Goal: Task Accomplishment & Management: Complete application form

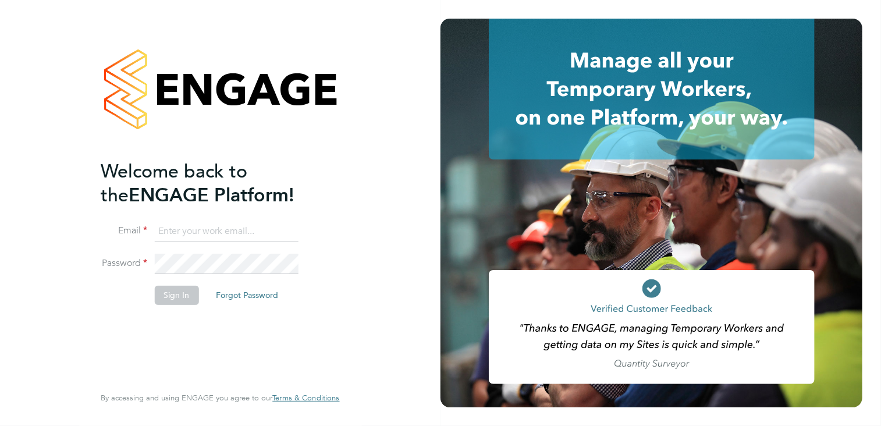
type input "[PERSON_NAME][EMAIL_ADDRESS][DOMAIN_NAME]"
click at [174, 295] on button "Sign In" at bounding box center [176, 295] width 44 height 19
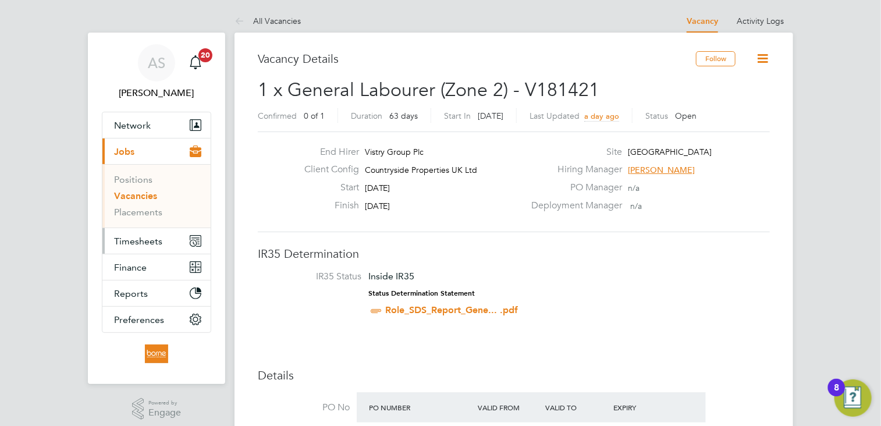
click at [145, 244] on span "Timesheets" at bounding box center [138, 241] width 48 height 11
click at [154, 241] on span "Timesheets" at bounding box center [138, 241] width 48 height 11
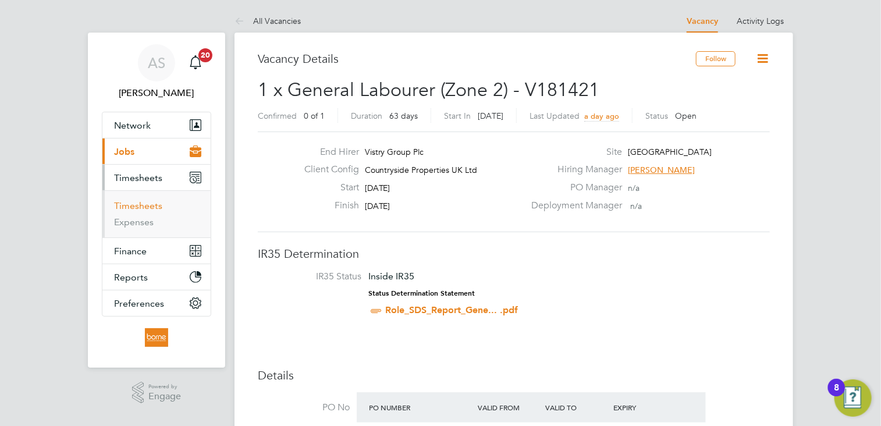
click at [148, 200] on link "Timesheets" at bounding box center [138, 205] width 48 height 11
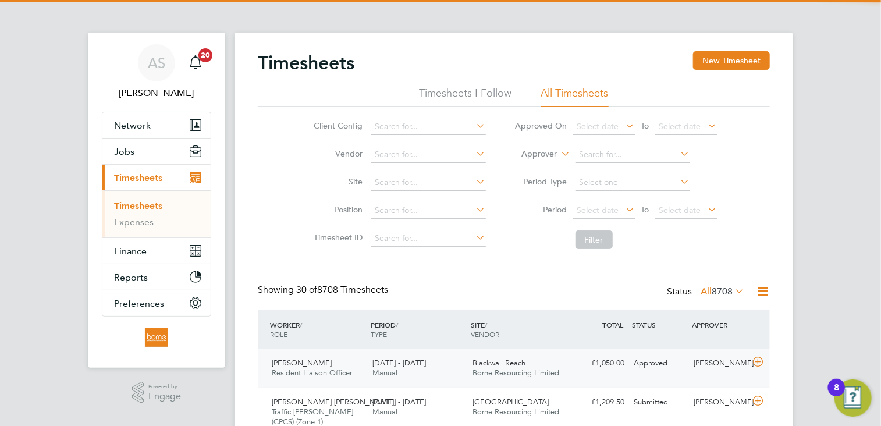
scroll to position [39, 101]
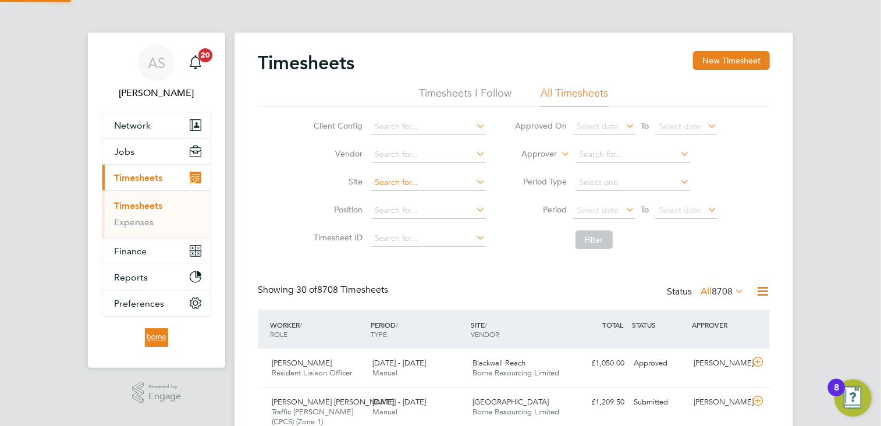
click at [420, 184] on input at bounding box center [428, 183] width 115 height 16
click at [390, 178] on input "nortwick" at bounding box center [428, 183] width 115 height 16
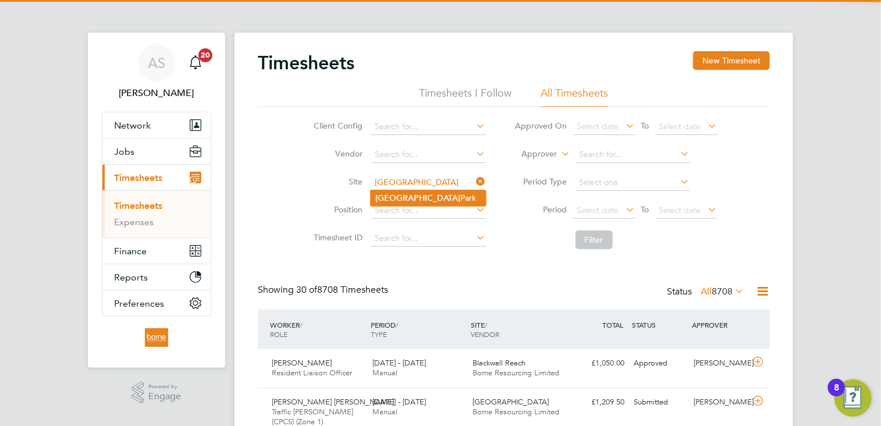
click at [435, 201] on li "[GEOGRAPHIC_DATA]" at bounding box center [428, 198] width 115 height 16
type input "[GEOGRAPHIC_DATA]"
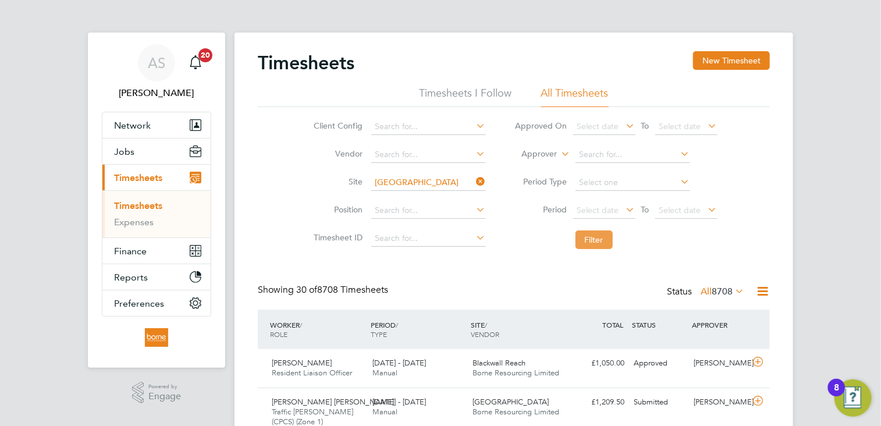
click at [596, 240] on button "Filter" at bounding box center [593, 239] width 37 height 19
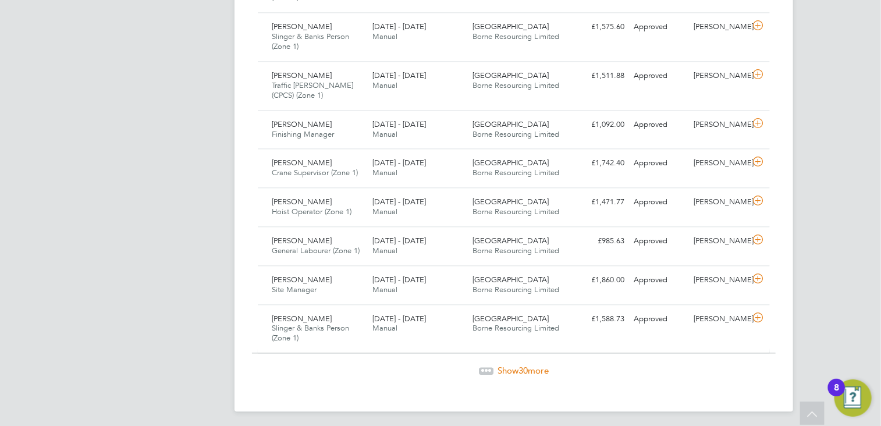
click at [526, 365] on span "30" at bounding box center [522, 370] width 9 height 11
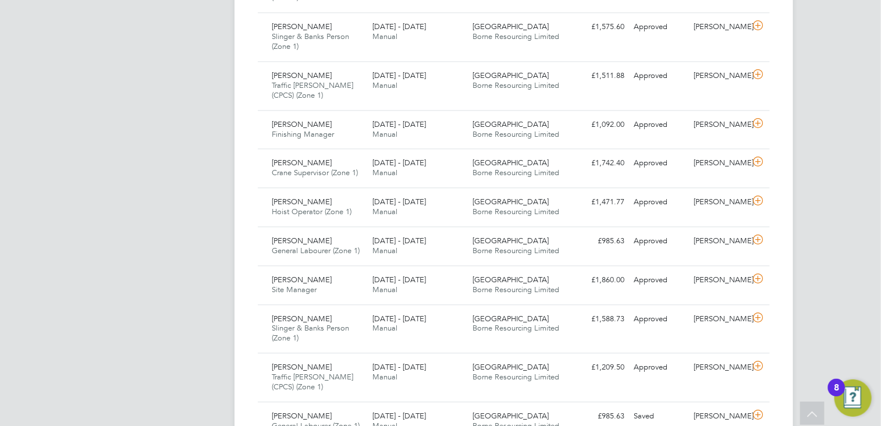
click at [838, 307] on div "AS [PERSON_NAME] Notifications 20 Applications: Network Team Members Businesses…" at bounding box center [440, 39] width 881 height 2657
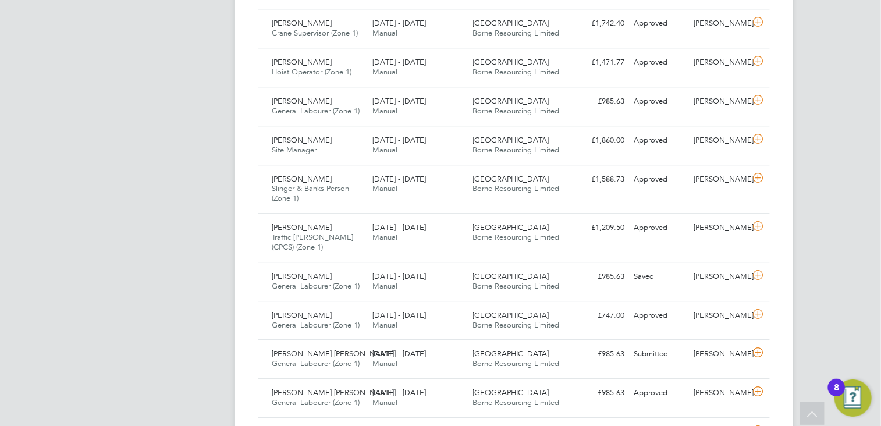
click at [830, 283] on div "AS [PERSON_NAME] Notifications 20 Applications: Network Team Members Businesses…" at bounding box center [440, 82] width 881 height 3023
click at [756, 310] on icon at bounding box center [758, 314] width 15 height 9
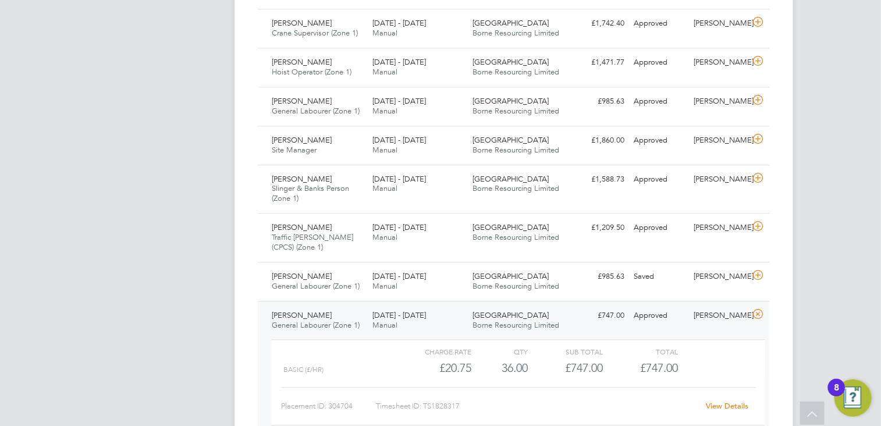
click at [805, 326] on div "AS [PERSON_NAME] Notifications 20 Applications: Network Team Members Businesses…" at bounding box center [440, 136] width 881 height 3130
click at [834, 280] on div "AS [PERSON_NAME] Notifications 20 Applications: Network Team Members Businesses…" at bounding box center [440, 136] width 881 height 3130
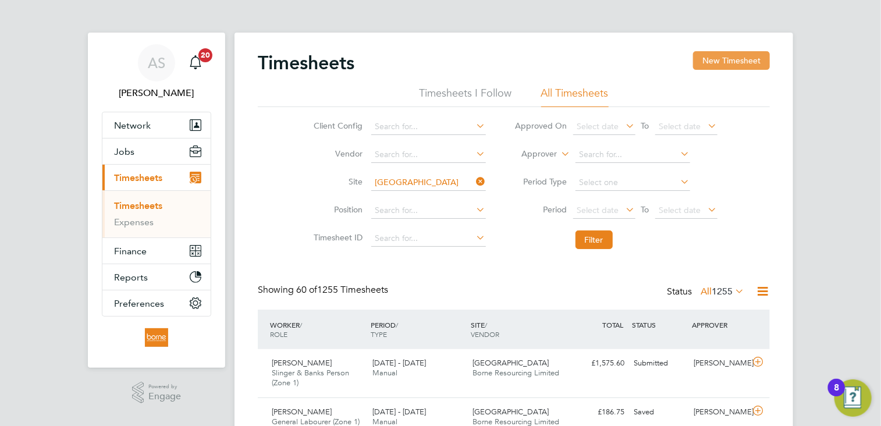
click at [740, 62] on button "New Timesheet" at bounding box center [731, 60] width 77 height 19
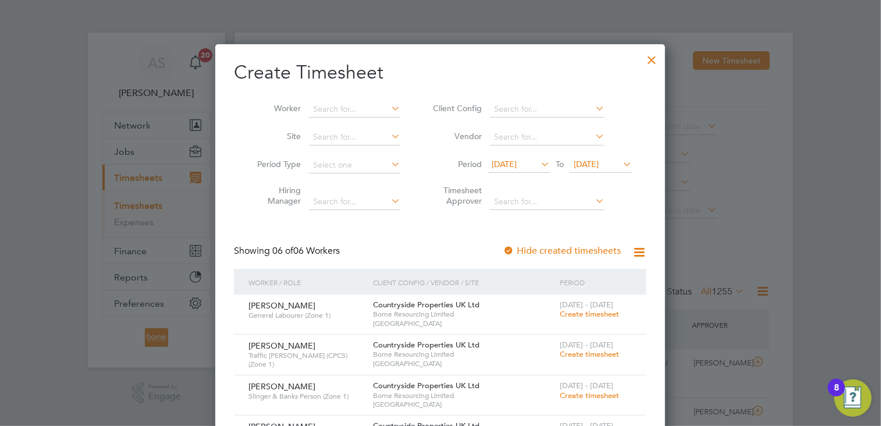
click at [538, 165] on icon at bounding box center [538, 164] width 0 height 16
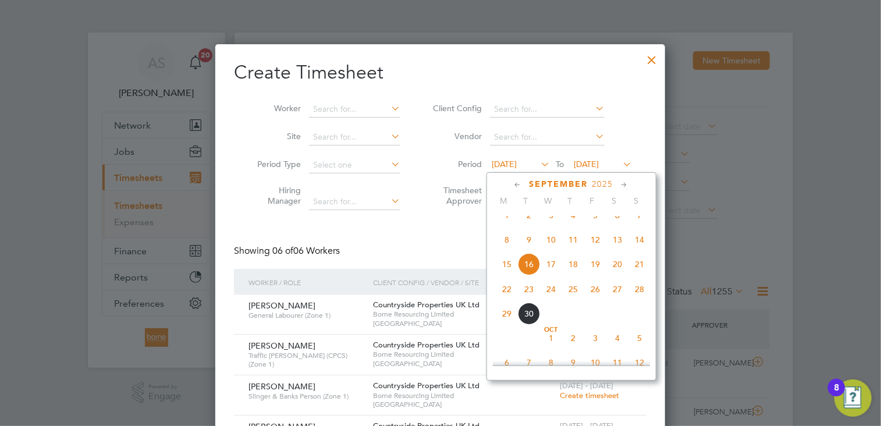
click at [507, 300] on span "22" at bounding box center [507, 289] width 22 height 22
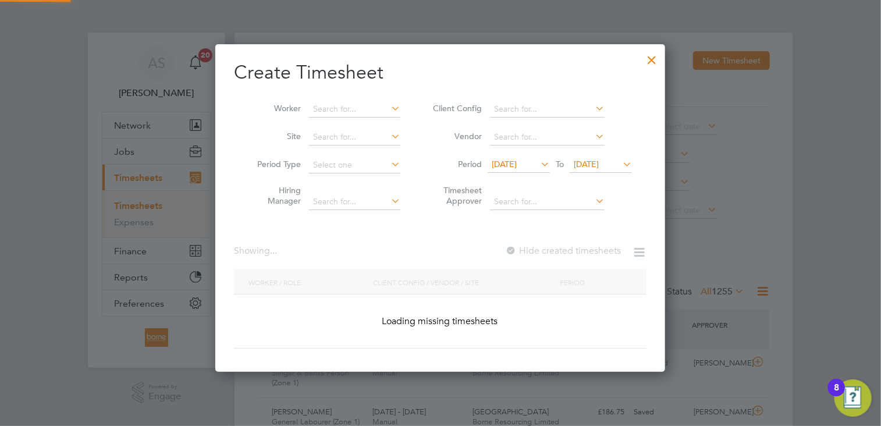
scroll to position [393, 450]
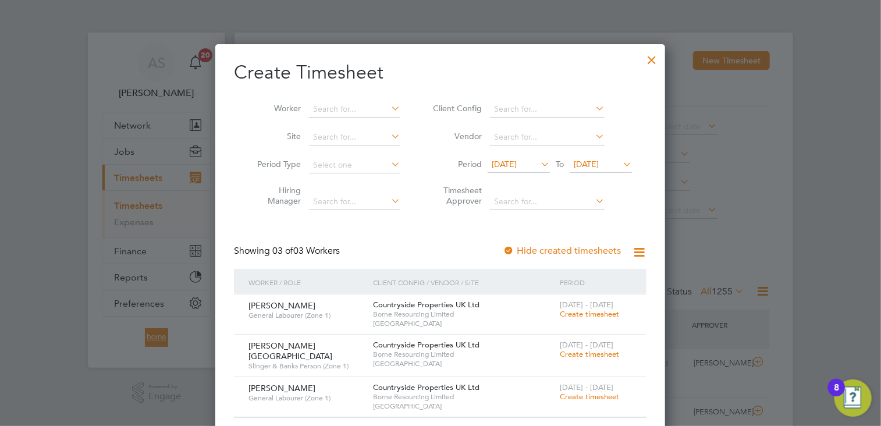
click at [620, 165] on icon at bounding box center [620, 164] width 0 height 16
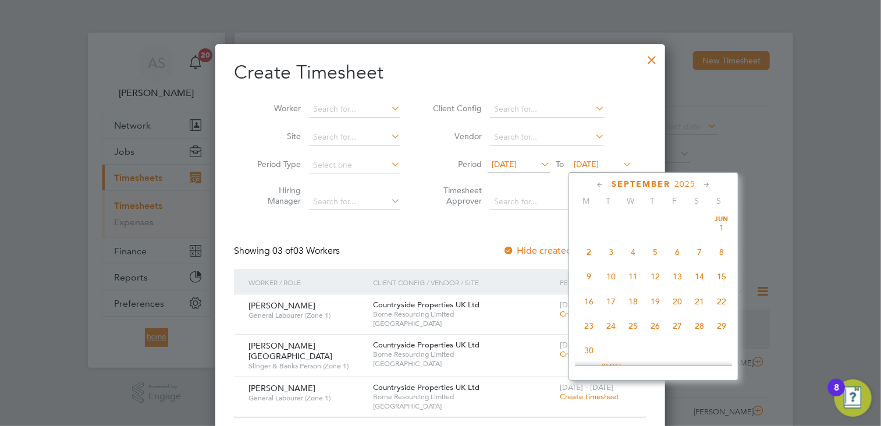
scroll to position [431, 0]
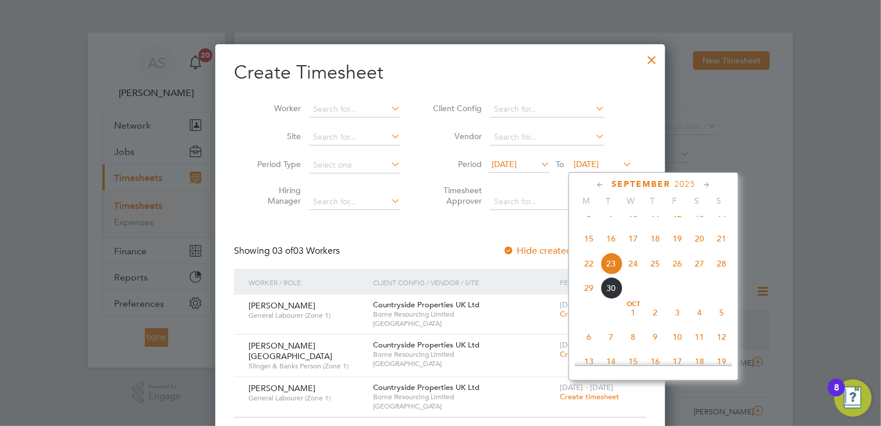
click at [723, 275] on span "28" at bounding box center [721, 264] width 22 height 22
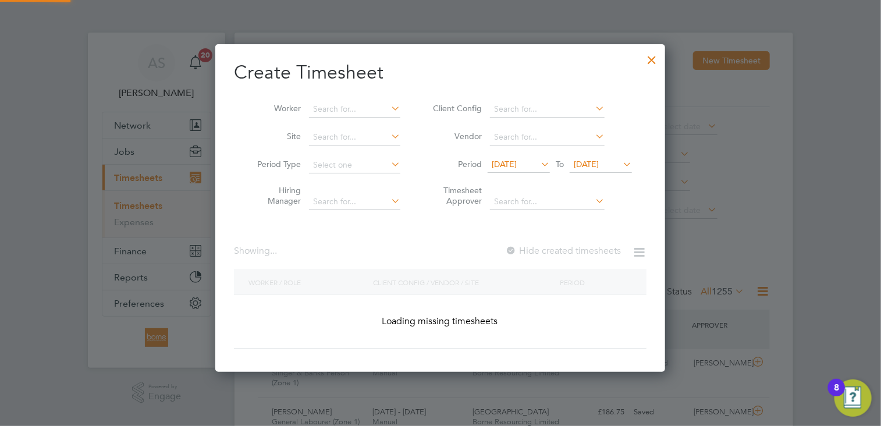
scroll to position [393, 450]
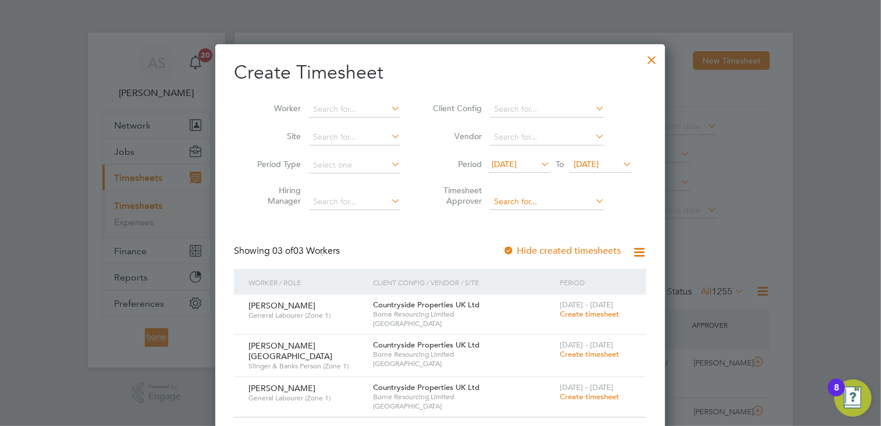
click at [539, 198] on input at bounding box center [547, 202] width 115 height 16
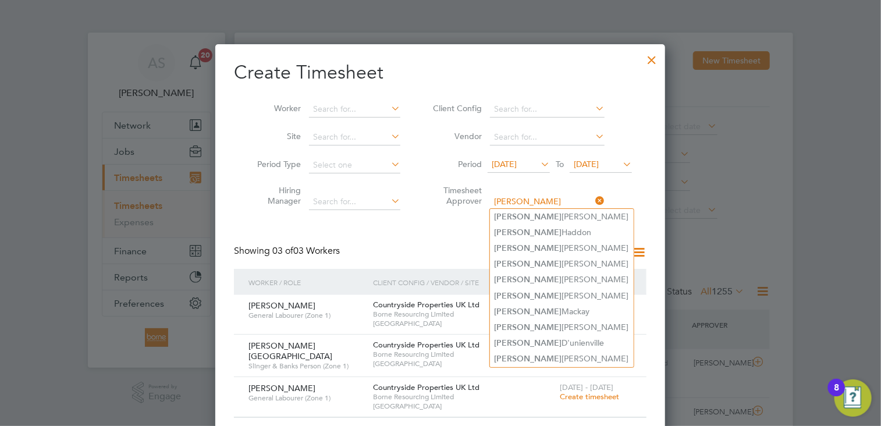
type input "[PERSON_NAME]"
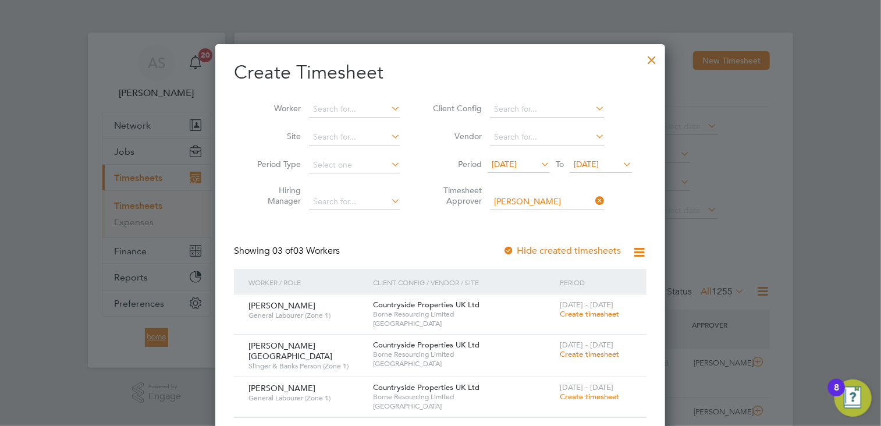
click at [648, 193] on div "Create Timesheet Worker Site Period Type Hiring Manager Client Config Vendor Pe…" at bounding box center [440, 242] width 450 height 397
click at [531, 204] on input at bounding box center [547, 202] width 115 height 16
click at [633, 208] on li "Timesheet Approver" at bounding box center [531, 197] width 232 height 37
click at [654, 64] on div at bounding box center [651, 57] width 21 height 21
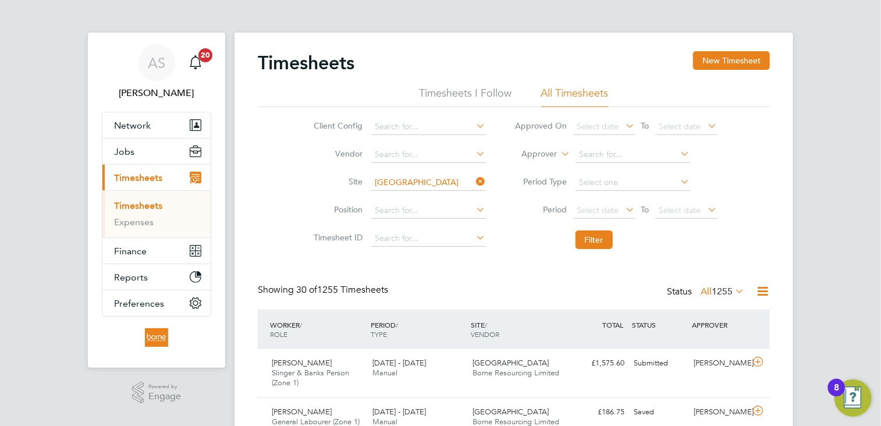
scroll to position [29, 101]
click at [740, 62] on button "New Timesheet" at bounding box center [731, 60] width 77 height 19
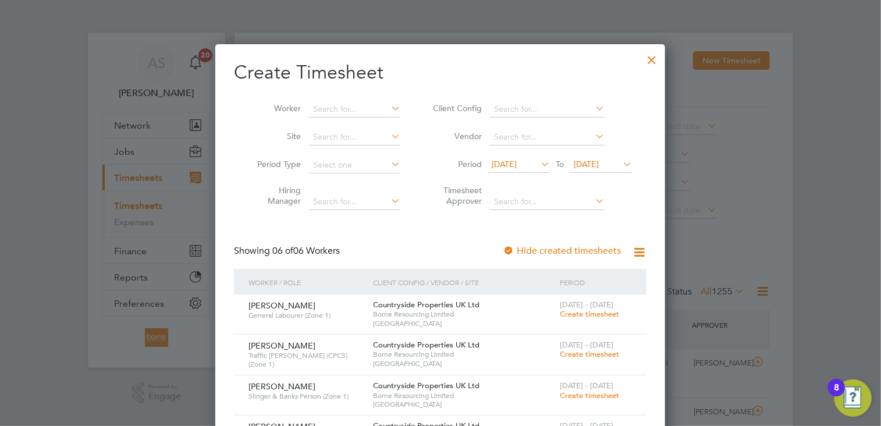
click at [538, 165] on icon at bounding box center [538, 164] width 0 height 16
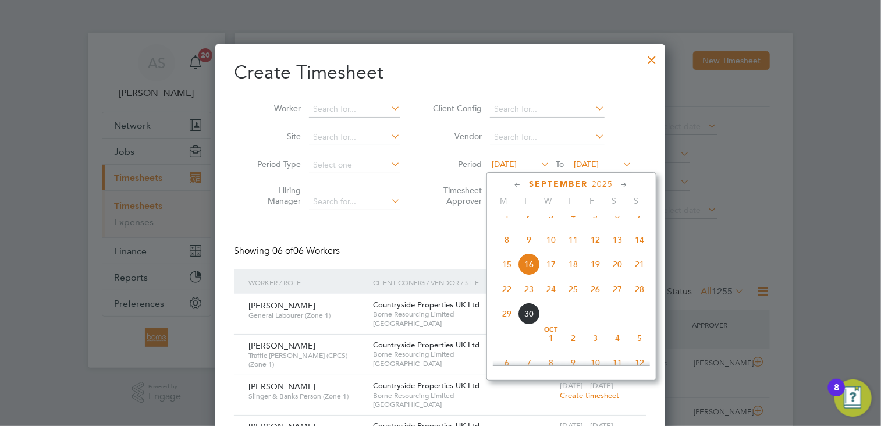
click at [507, 300] on span "22" at bounding box center [507, 289] width 22 height 22
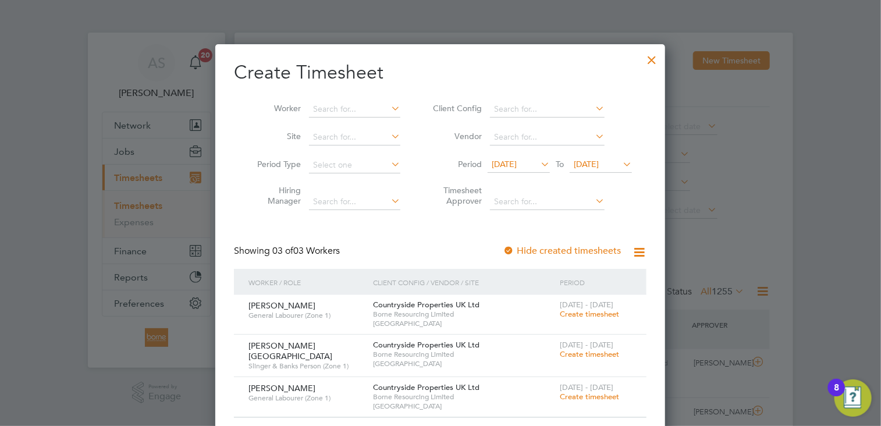
click at [620, 168] on icon at bounding box center [620, 164] width 0 height 16
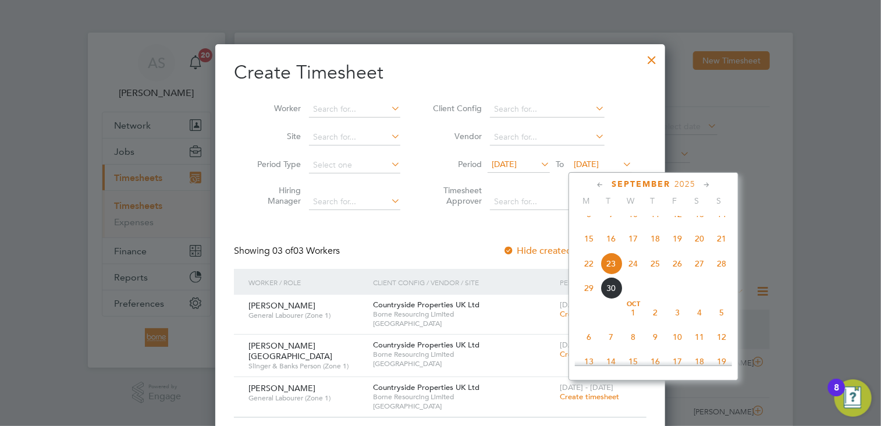
click at [721, 272] on span "28" at bounding box center [721, 264] width 22 height 22
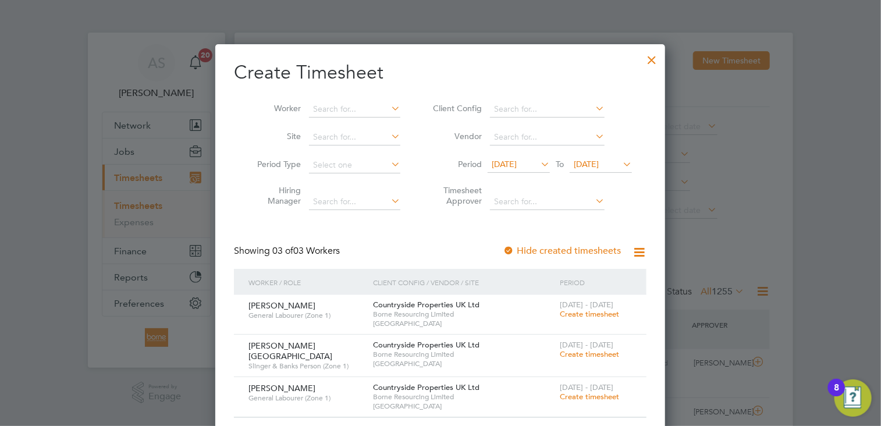
click at [517, 191] on li "Timesheet Approver" at bounding box center [531, 197] width 232 height 37
click at [518, 194] on input at bounding box center [547, 202] width 115 height 16
click at [549, 216] on li "[PERSON_NAME] 'unienville" at bounding box center [551, 217] width 122 height 16
type input "[PERSON_NAME]"
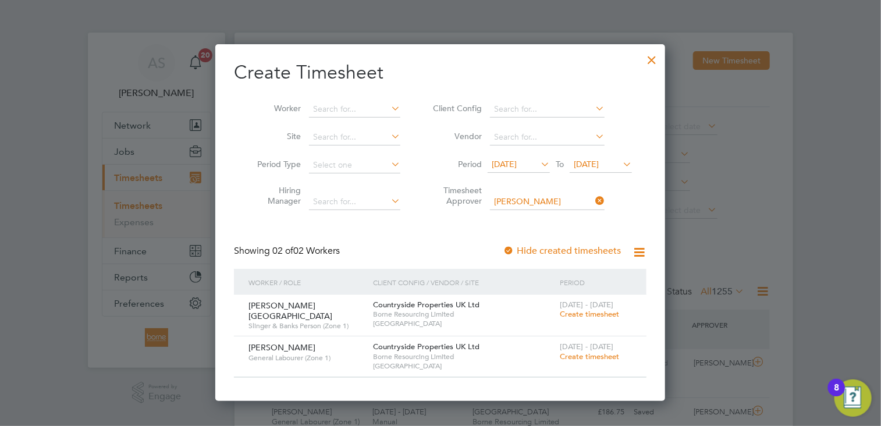
click at [586, 351] on span "Create timesheet" at bounding box center [589, 356] width 59 height 10
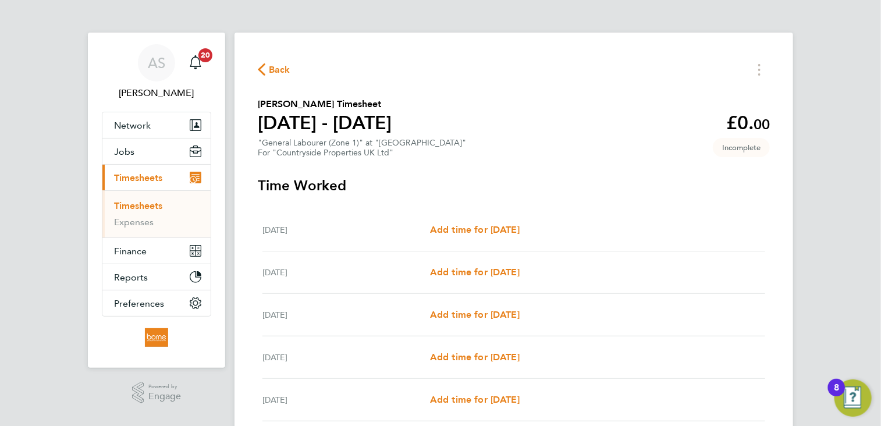
click at [844, 255] on div "AS [PERSON_NAME] Notifications 20 Applications: Network Team Members Businesses…" at bounding box center [440, 304] width 881 height 609
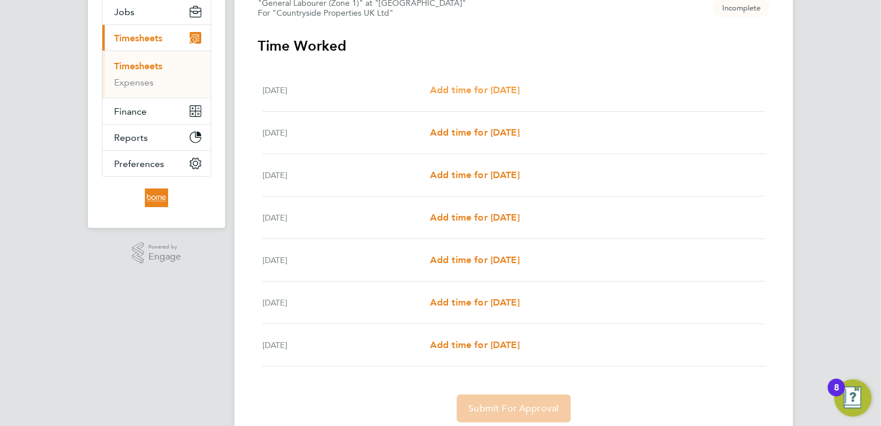
click at [462, 93] on span "Add time for [DATE]" at bounding box center [475, 89] width 90 height 11
select select "30"
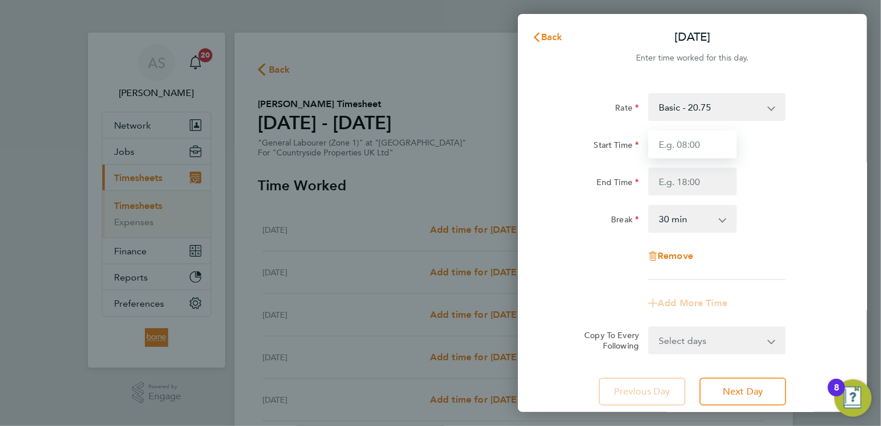
click at [685, 148] on input "Start Time" at bounding box center [692, 144] width 88 height 28
type input "07:00"
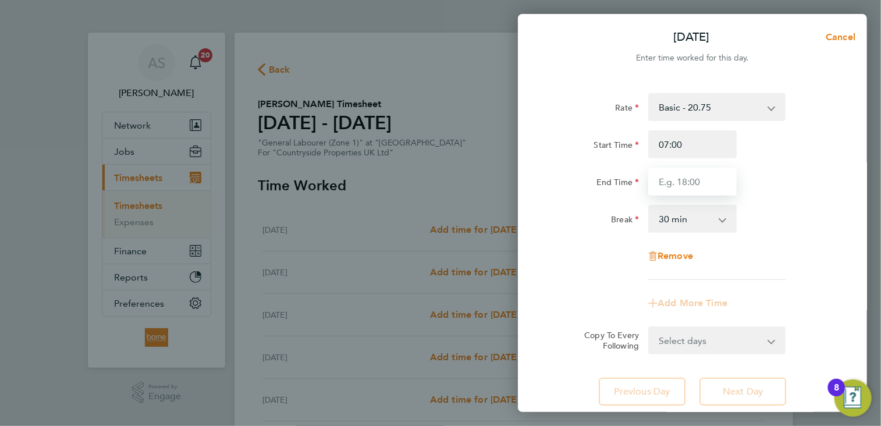
click at [677, 189] on input "End Time" at bounding box center [692, 182] width 88 height 28
type input "17:30"
click at [760, 237] on div "Rate Basic - 20.75 Start Time 07:00 End Time 17:30 Break 0 min 15 min 30 min 45…" at bounding box center [692, 186] width 284 height 187
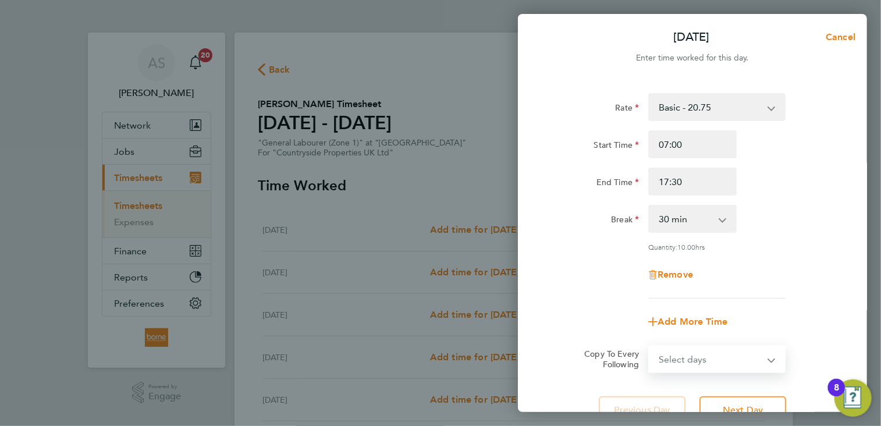
click at [765, 356] on select "Select days Day Weekday (Mon-Fri) Weekend (Sat-Sun) [DATE] [DATE] [DATE] [DATE]…" at bounding box center [710, 359] width 122 height 26
select select "WEEKDAY"
click at [649, 346] on select "Select days Day Weekday (Mon-Fri) Weekend (Sat-Sun) [DATE] [DATE] [DATE] [DATE]…" at bounding box center [710, 359] width 122 height 26
select select "[DATE]"
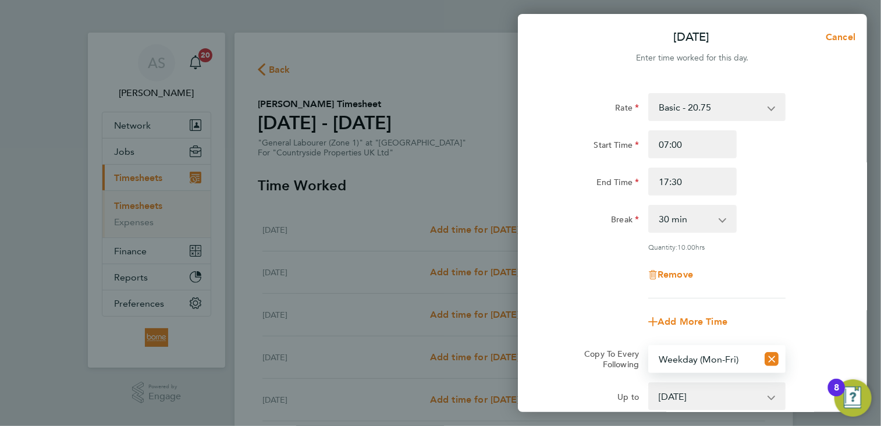
click at [817, 296] on div "Rate Basic - 20.75 Start Time 07:00 End Time 17:30 Break 0 min 15 min 30 min 45…" at bounding box center [692, 195] width 284 height 205
click at [836, 283] on div "Remove" at bounding box center [692, 275] width 293 height 28
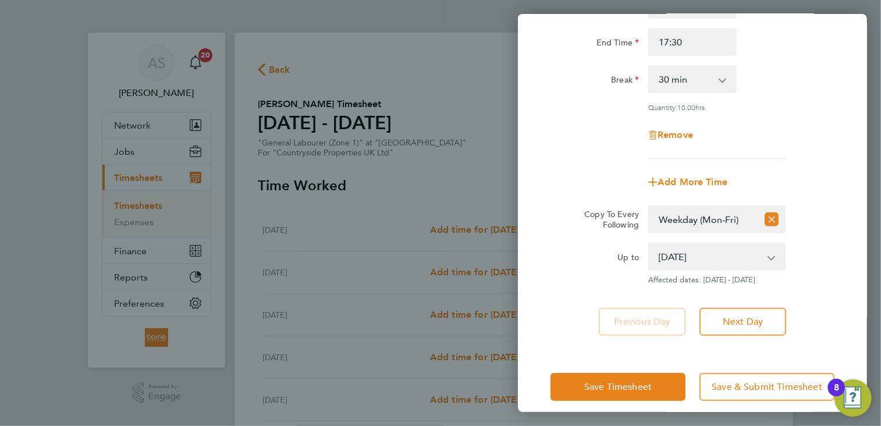
click at [804, 118] on div "Rate Basic - 20.75 Start Time 07:00 End Time 17:30 Break 0 min 15 min 30 min 45…" at bounding box center [692, 55] width 284 height 205
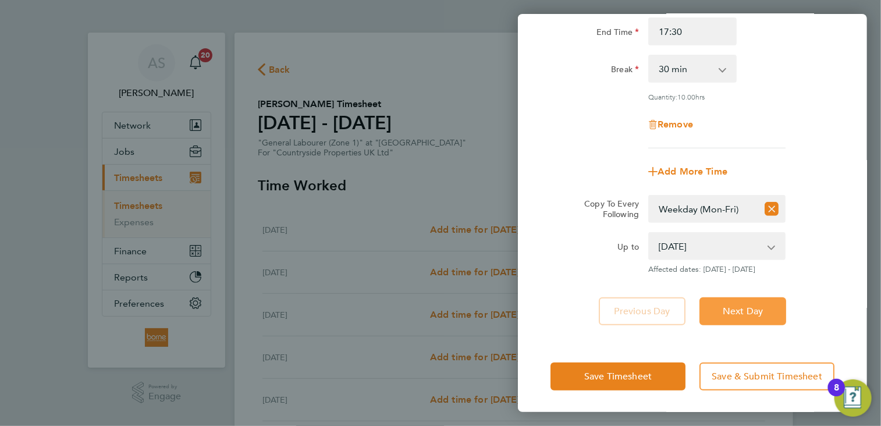
click at [737, 307] on span "Next Day" at bounding box center [743, 311] width 40 height 12
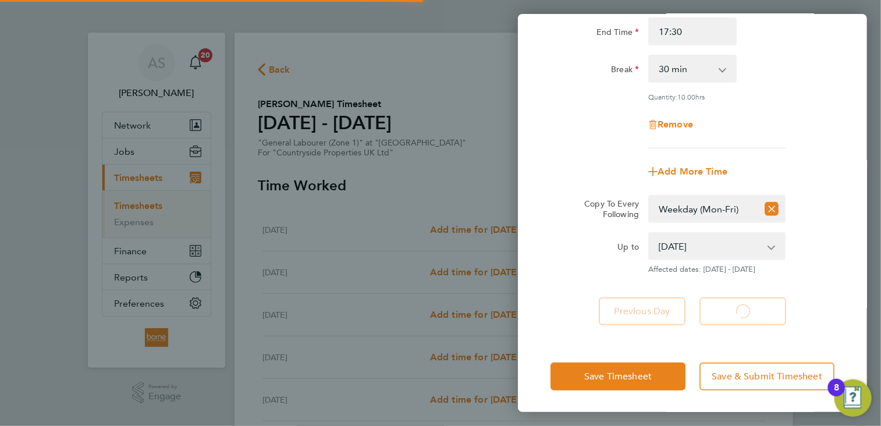
select select "30"
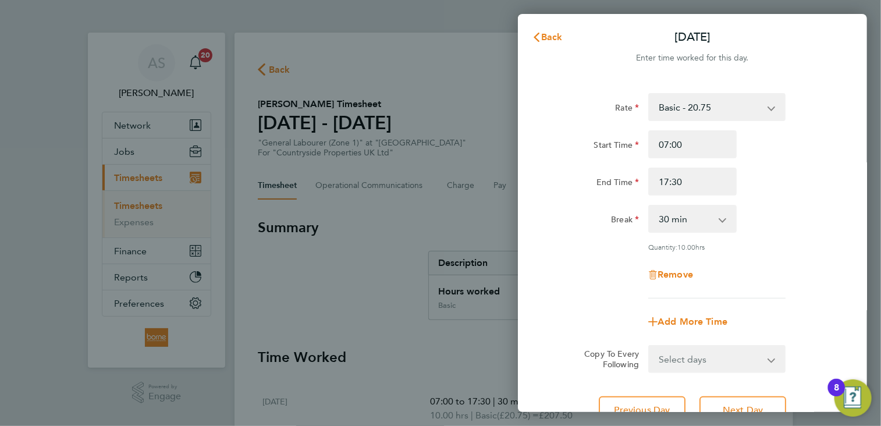
click at [821, 283] on div "Remove" at bounding box center [692, 275] width 293 height 28
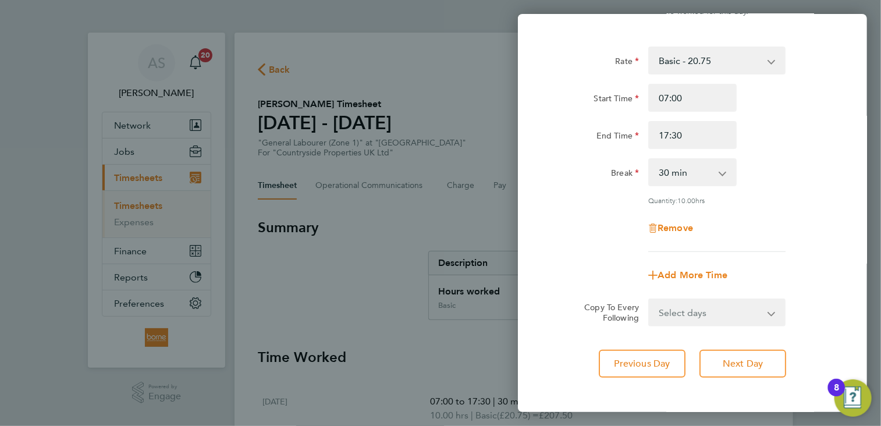
scroll to position [70, 0]
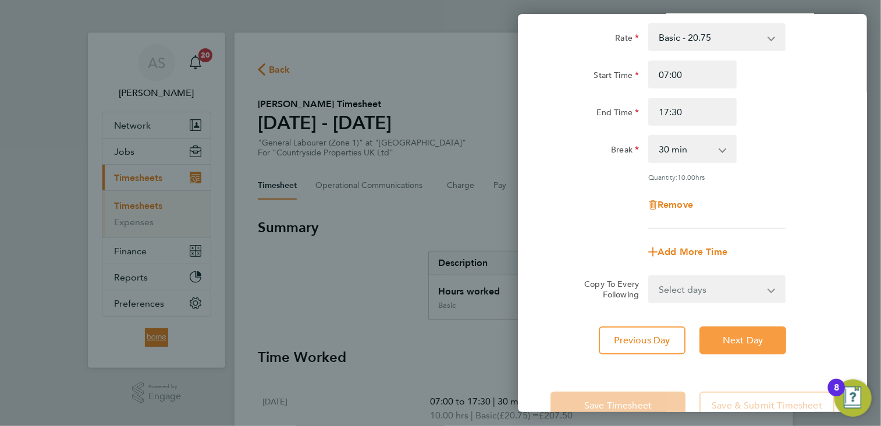
click at [750, 349] on button "Next Day" at bounding box center [742, 340] width 87 height 28
select select "30"
click at [845, 304] on div "Rate Basic - 20.75 Start Time 07:00 End Time 17:30 Break 0 min 15 min 30 min 45…" at bounding box center [692, 188] width 349 height 359
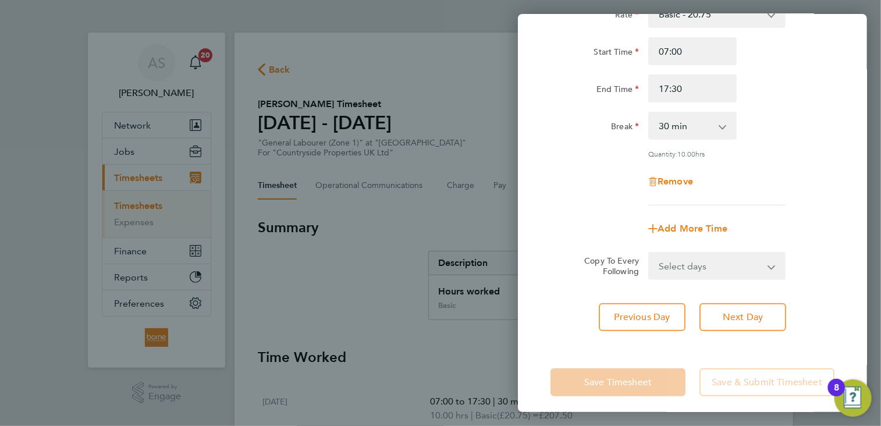
scroll to position [99, 0]
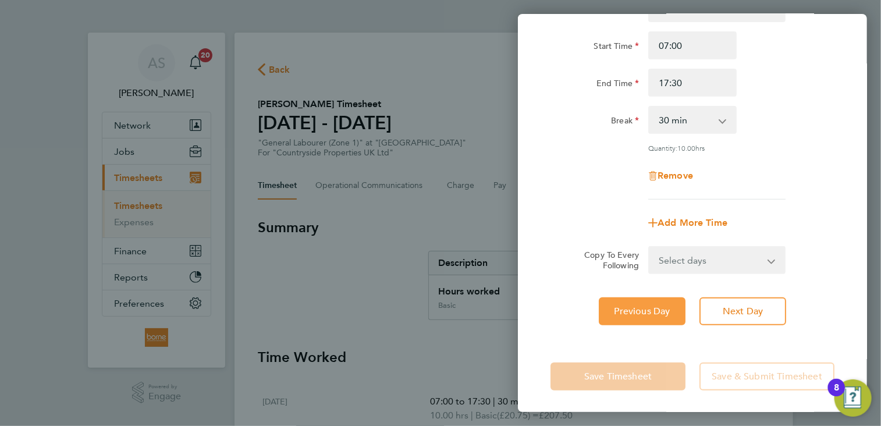
click at [629, 305] on span "Previous Day" at bounding box center [642, 311] width 56 height 12
select select "30"
click at [652, 311] on span "Previous Day" at bounding box center [642, 311] width 56 height 12
select select "30"
click at [842, 264] on div "Rate Basic - 20.75 Start Time 07:00 End Time 17:30 Break 0 min 15 min 30 min 45…" at bounding box center [692, 159] width 349 height 359
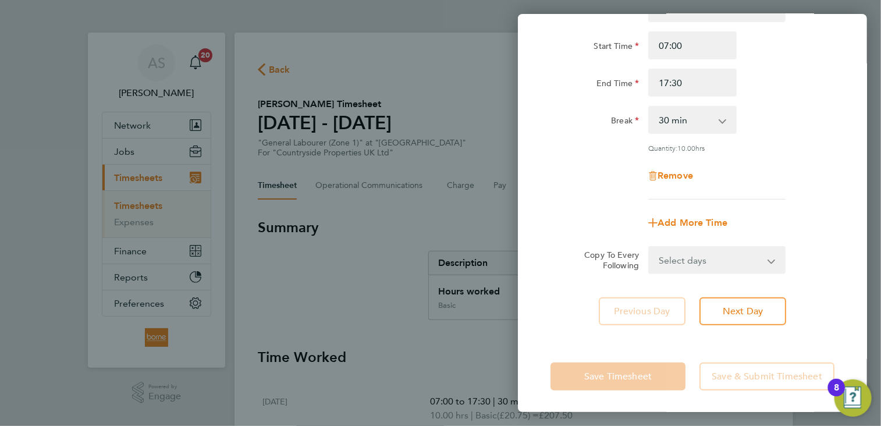
click at [770, 261] on select "Select days Day Weekday (Mon-Fri) Weekend (Sat-Sun) [DATE] [DATE] [DATE] [DATE]…" at bounding box center [710, 260] width 122 height 26
select select "WEEKDAY"
click at [649, 247] on select "Select days Day Weekday (Mon-Fri) Weekend (Sat-Sun) [DATE] [DATE] [DATE] [DATE]…" at bounding box center [710, 260] width 122 height 26
select select "[DATE]"
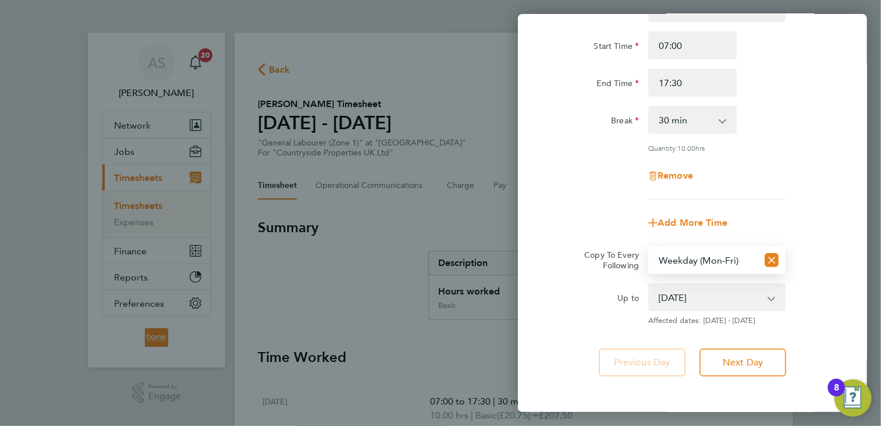
click at [828, 281] on app-copy-timesheet-lines "Copy To Every Following Select days Day Weekday (Mon-Fri) Weekend (Sat-Sun) [DA…" at bounding box center [692, 285] width 284 height 79
click at [821, 289] on div "Up to [DATE] [DATE] [DATE] [DATE] [DATE] [DATE] Affected dates: [DATE] - [DATE]" at bounding box center [692, 304] width 293 height 42
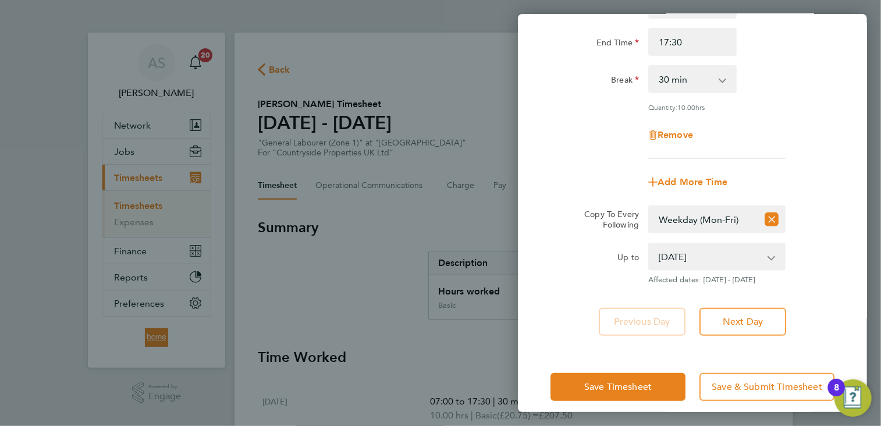
scroll to position [150, 0]
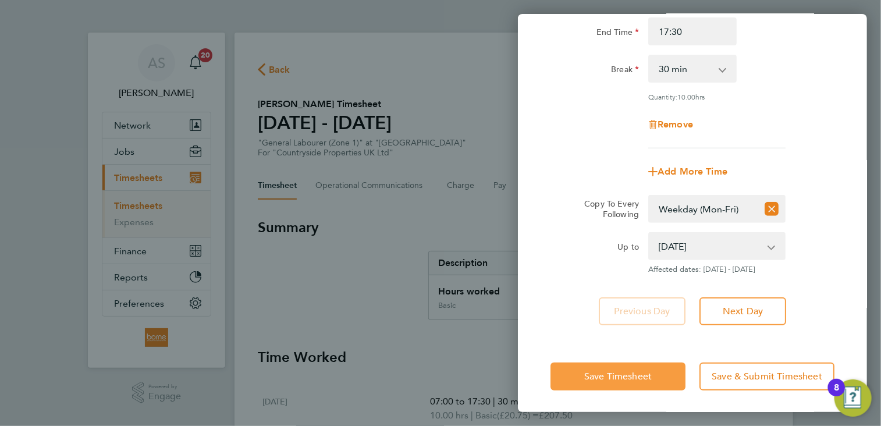
click at [613, 382] on button "Save Timesheet" at bounding box center [617, 376] width 135 height 28
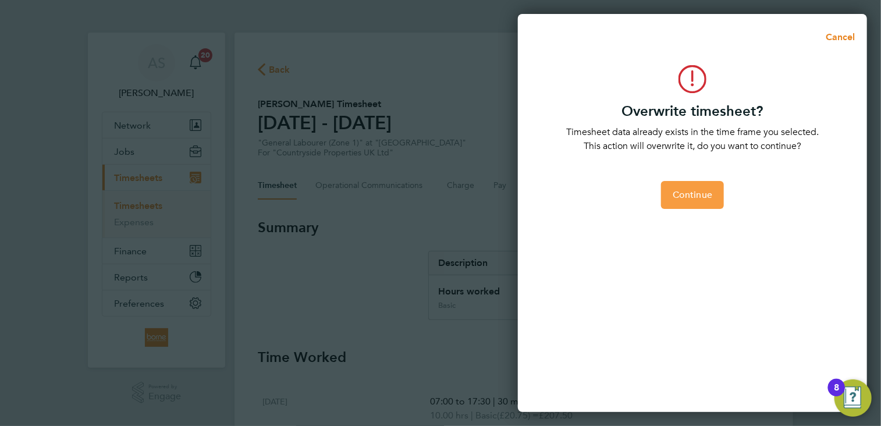
click at [706, 200] on span "Continue" at bounding box center [693, 195] width 40 height 12
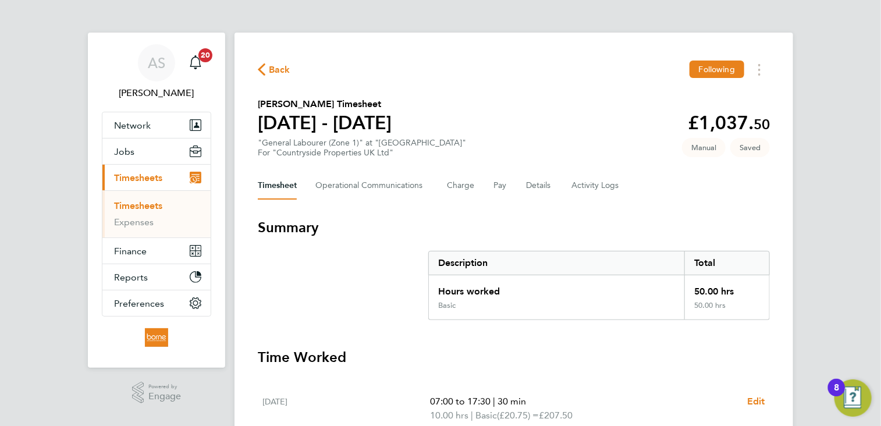
click at [842, 276] on div "AS [PERSON_NAME] Notifications 20 Applications: Network Team Members Businesses…" at bounding box center [440, 425] width 881 height 850
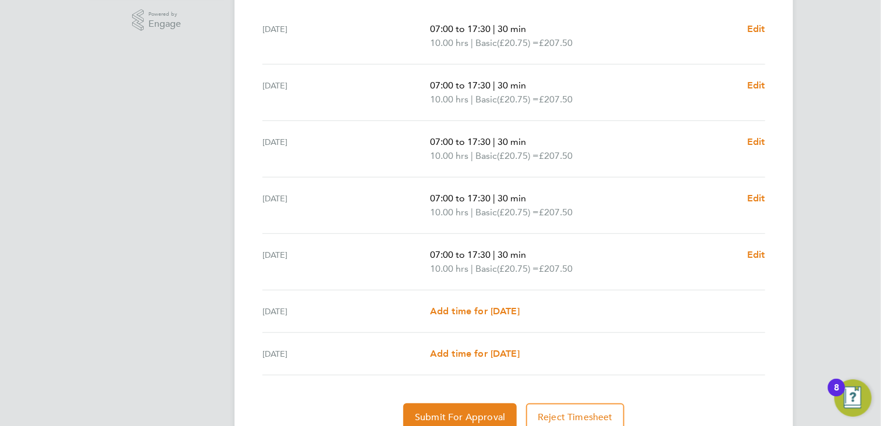
scroll to position [422, 0]
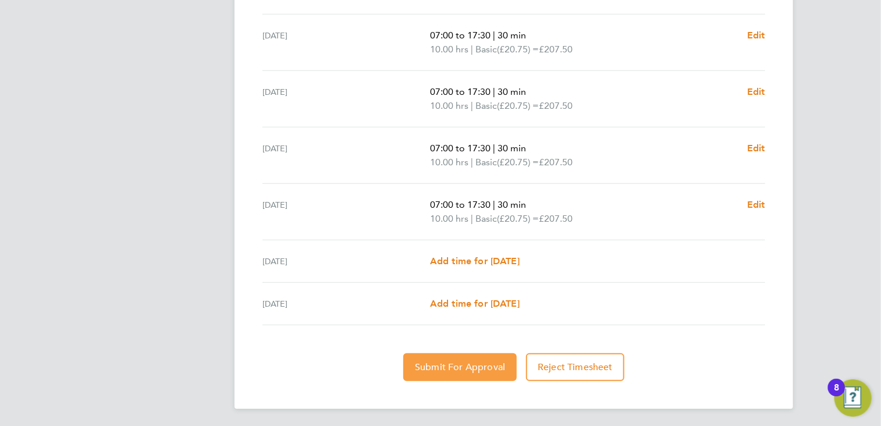
click at [458, 365] on span "Submit For Approval" at bounding box center [460, 367] width 90 height 12
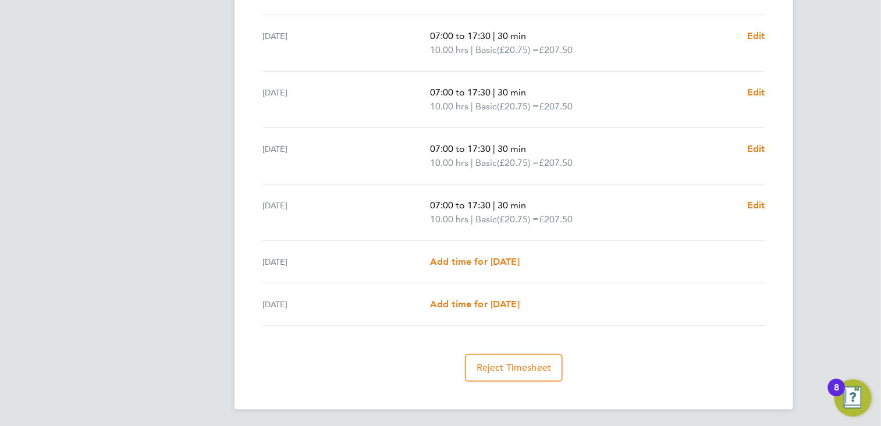
click at [848, 240] on div "AS [PERSON_NAME] Notifications 20 Applications: Network Team Members Businesses…" at bounding box center [440, 3] width 881 height 850
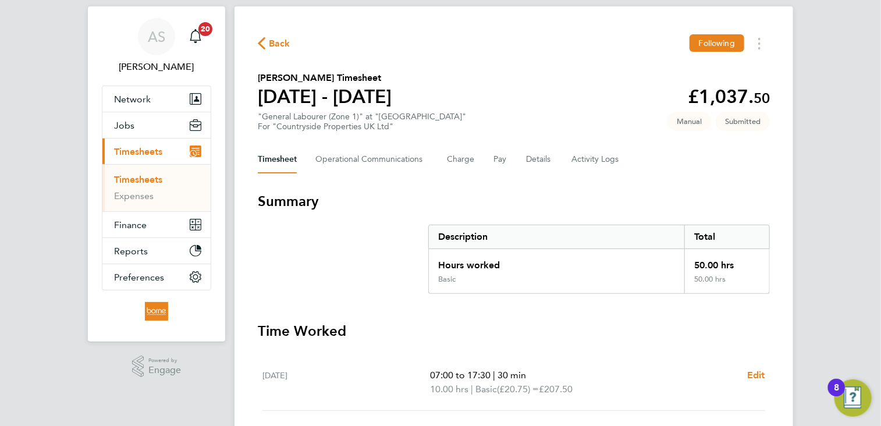
scroll to position [0, 0]
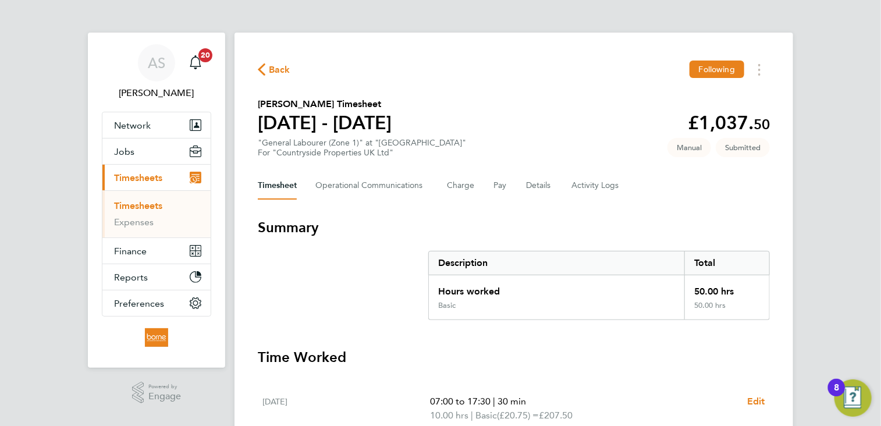
click at [152, 201] on link "Timesheets" at bounding box center [138, 205] width 48 height 11
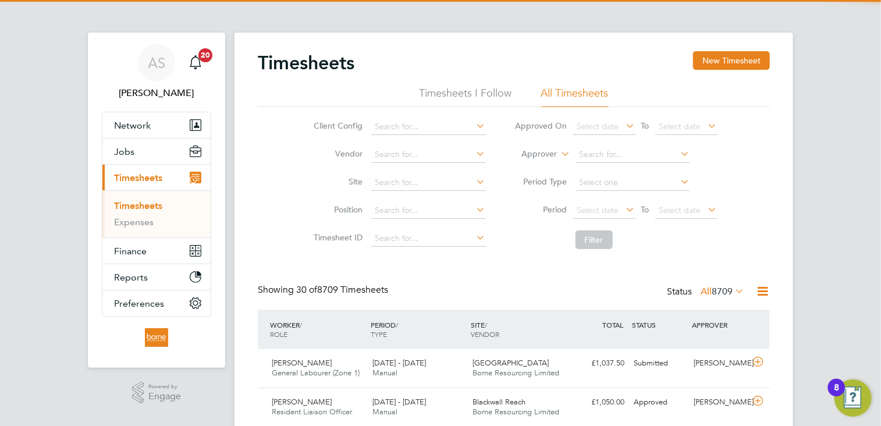
scroll to position [39, 101]
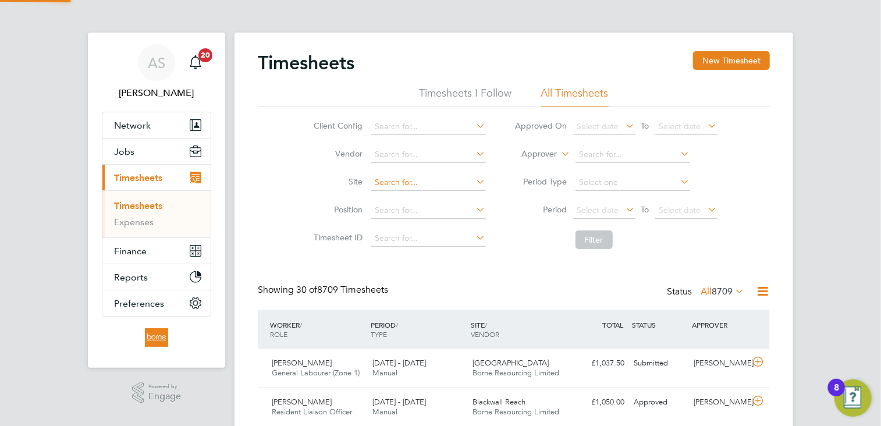
click at [410, 176] on input at bounding box center [428, 183] width 115 height 16
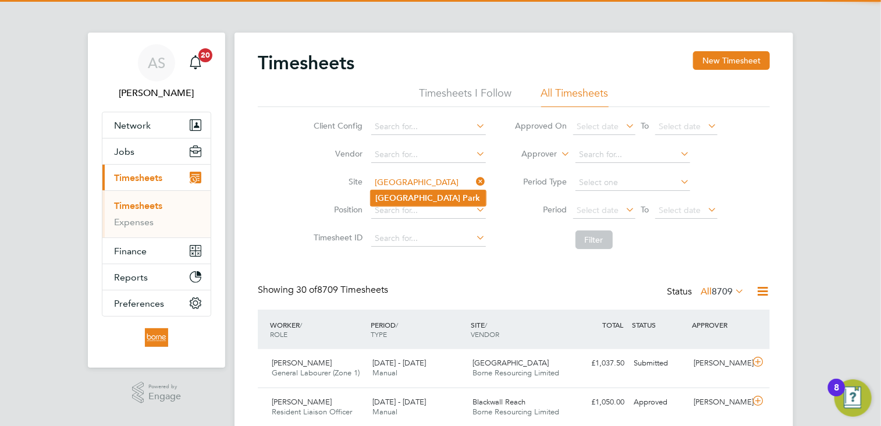
click at [463, 194] on b "Park" at bounding box center [471, 198] width 17 height 10
type input "[GEOGRAPHIC_DATA]"
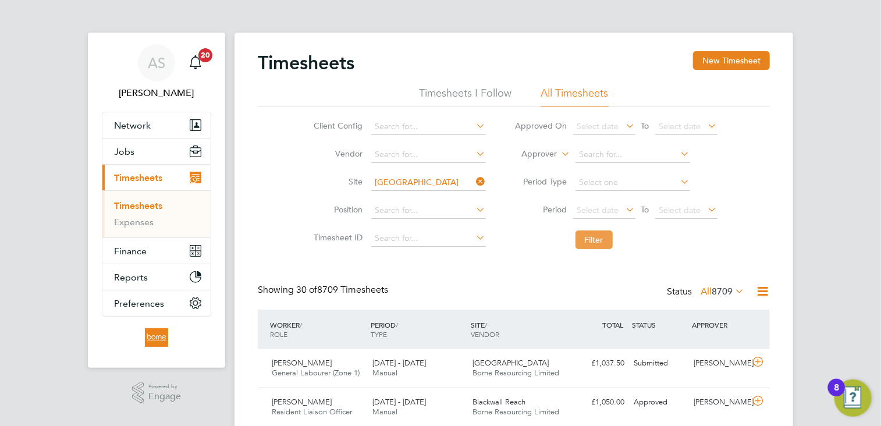
click at [593, 239] on button "Filter" at bounding box center [593, 239] width 37 height 19
